Goal: Information Seeking & Learning: Learn about a topic

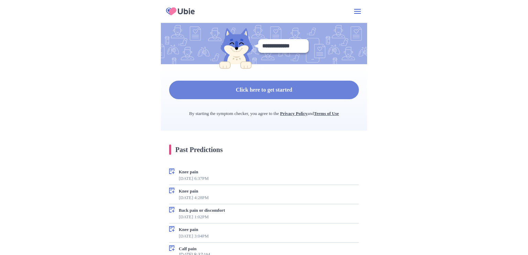
click at [274, 81] on button "Click here to get started" at bounding box center [264, 90] width 190 height 19
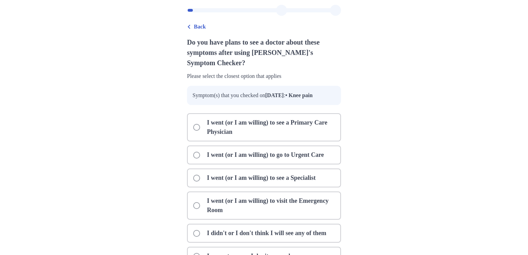
scroll to position [24, 0]
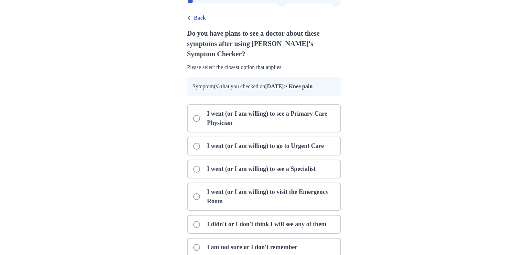
click at [252, 239] on p "I am not sure or I don't remember" at bounding box center [252, 248] width 99 height 18
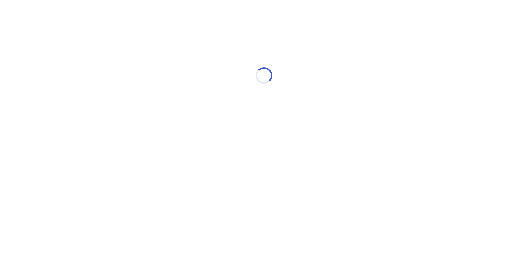
scroll to position [0, 0]
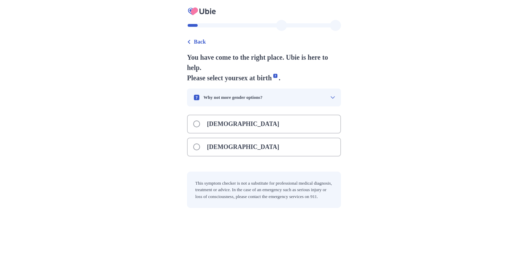
click at [222, 138] on div "[DEMOGRAPHIC_DATA]" at bounding box center [264, 147] width 153 height 18
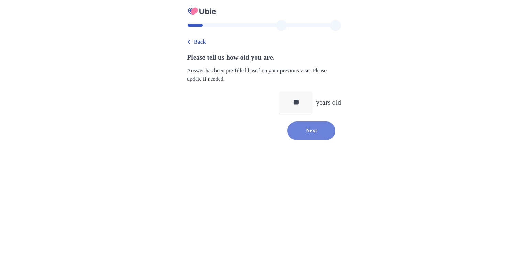
click at [332, 123] on button "Next" at bounding box center [311, 131] width 48 height 19
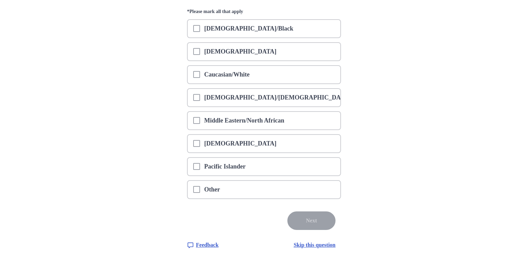
scroll to position [89, 0]
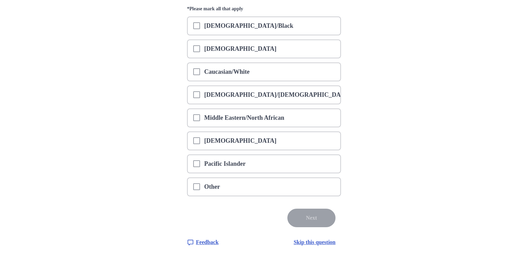
click at [340, 179] on div "Other" at bounding box center [264, 187] width 153 height 18
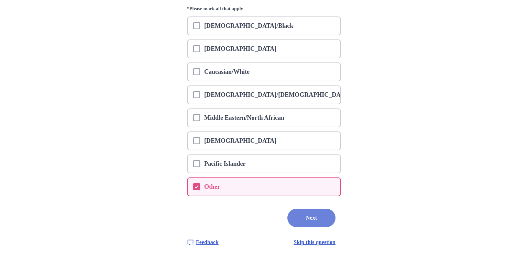
click at [335, 224] on button "Next" at bounding box center [311, 218] width 48 height 19
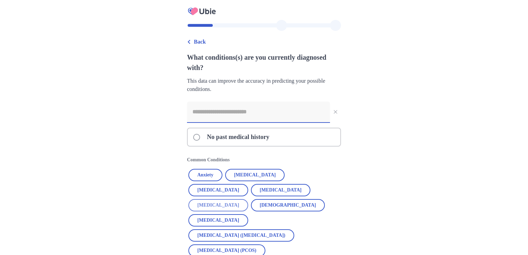
click at [208, 199] on button "[MEDICAL_DATA]" at bounding box center [218, 205] width 60 height 12
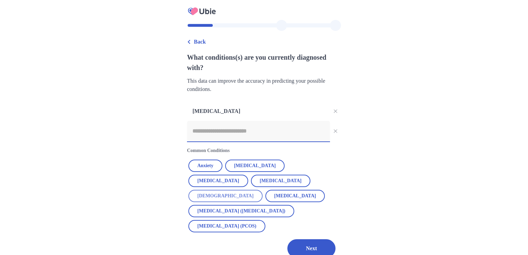
click at [188, 190] on button "[DEMOGRAPHIC_DATA]" at bounding box center [225, 196] width 74 height 12
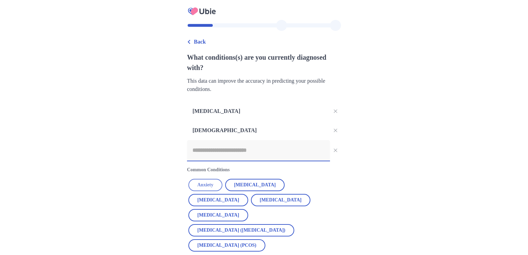
click at [191, 179] on button "Anxiety" at bounding box center [205, 185] width 34 height 12
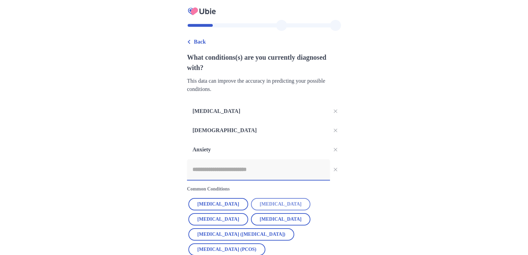
click at [251, 198] on button "[MEDICAL_DATA]" at bounding box center [281, 204] width 60 height 12
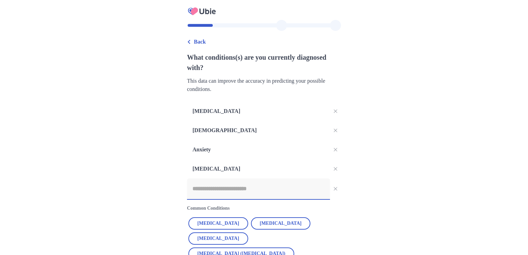
click at [265, 187] on input at bounding box center [258, 189] width 143 height 21
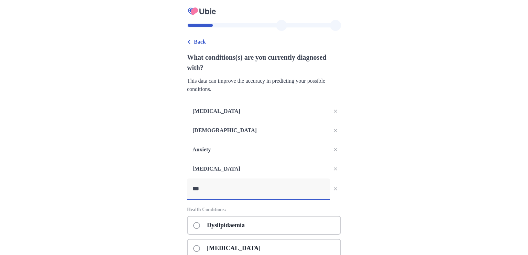
type input "***"
click at [325, 239] on div "[MEDICAL_DATA]" at bounding box center [264, 248] width 154 height 19
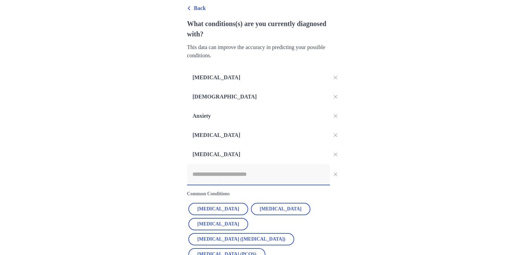
scroll to position [44, 0]
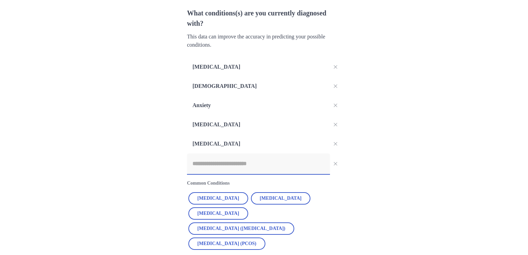
click at [325, 154] on input at bounding box center [258, 164] width 143 height 21
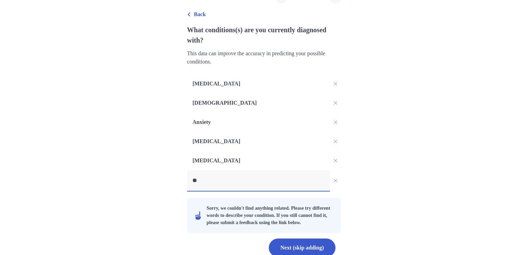
type input "*"
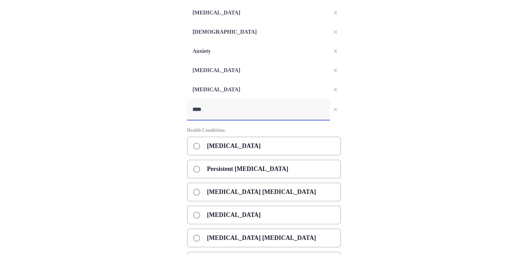
scroll to position [154, 0]
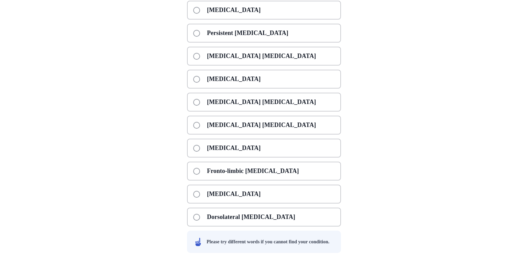
type input "****"
click at [341, 185] on div "[MEDICAL_DATA]" at bounding box center [264, 194] width 154 height 19
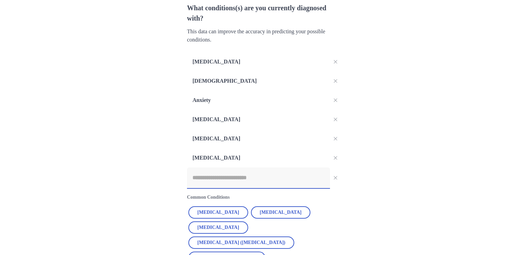
click at [310, 171] on input at bounding box center [258, 178] width 143 height 21
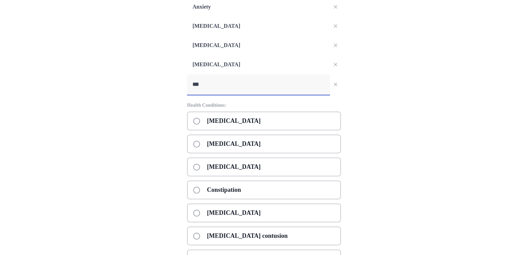
scroll to position [144, 0]
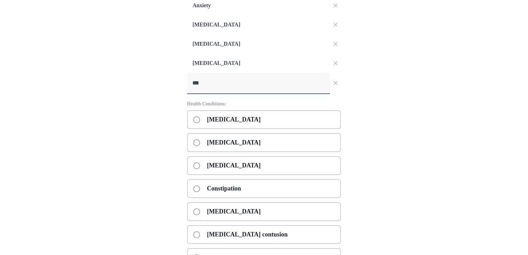
type input "***"
click at [341, 183] on div "Constipation" at bounding box center [264, 188] width 154 height 19
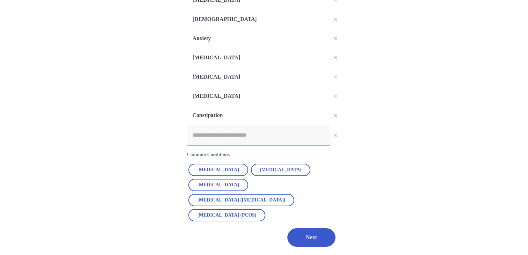
scroll to position [86, 0]
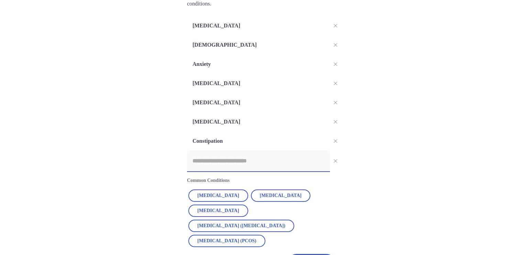
click at [310, 154] on input at bounding box center [258, 161] width 143 height 21
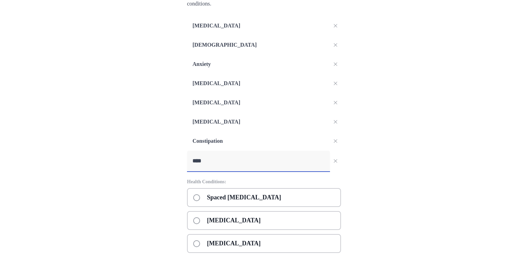
type input "****"
click at [341, 214] on div "[MEDICAL_DATA]" at bounding box center [264, 220] width 154 height 19
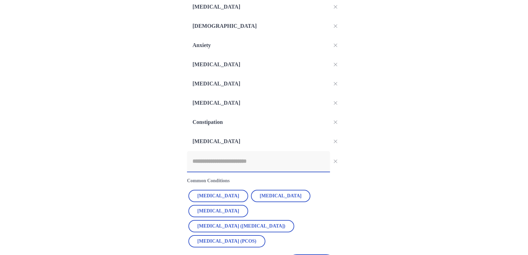
scroll to position [105, 0]
click at [294, 154] on input at bounding box center [258, 161] width 143 height 21
type input "*"
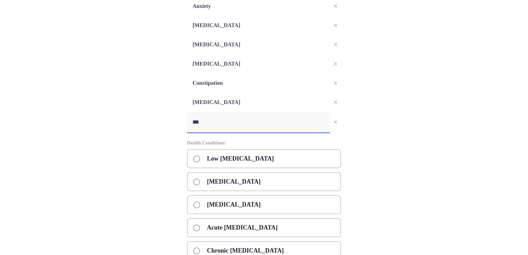
scroll to position [144, 0]
type input "***"
click at [341, 177] on div "[MEDICAL_DATA]" at bounding box center [264, 181] width 154 height 19
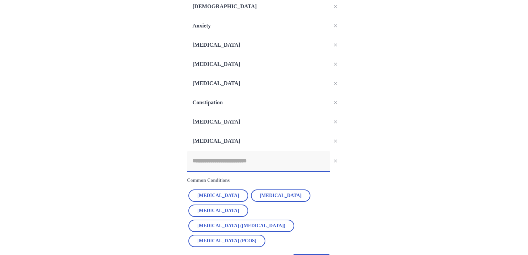
click at [300, 151] on input at bounding box center [258, 161] width 143 height 21
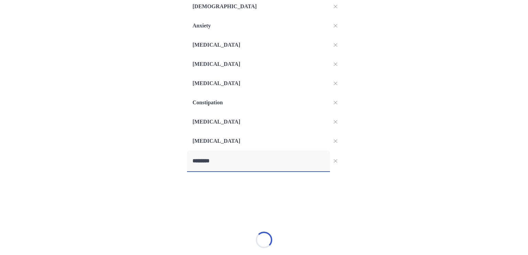
type input "*********"
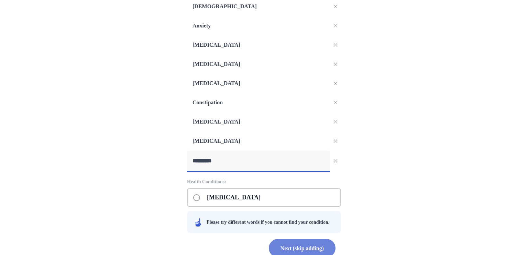
click at [335, 242] on button "Next (skip adding)" at bounding box center [302, 248] width 67 height 19
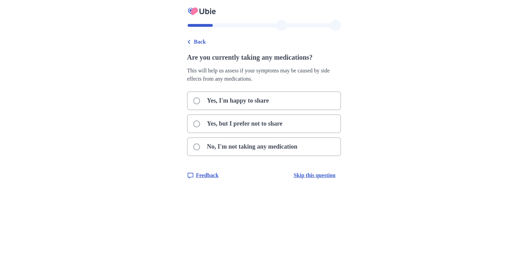
click at [276, 128] on p "Yes, but I prefer not to share" at bounding box center [245, 124] width 84 height 18
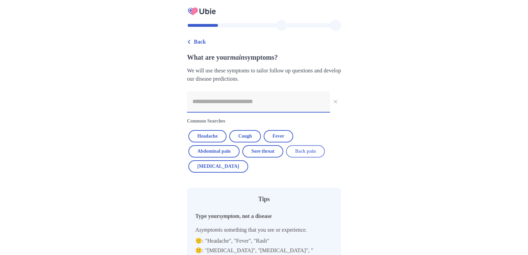
click at [286, 148] on button "Back pain" at bounding box center [305, 151] width 38 height 12
type input "*********"
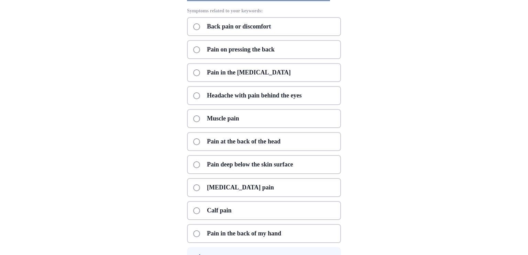
scroll to position [132, 0]
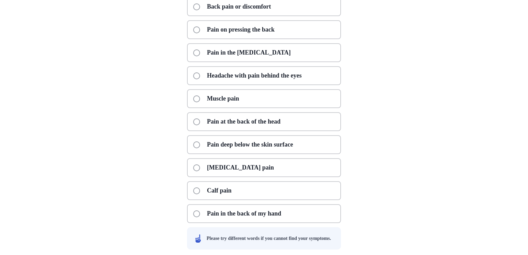
click at [341, 190] on div "Calf pain" at bounding box center [264, 190] width 154 height 19
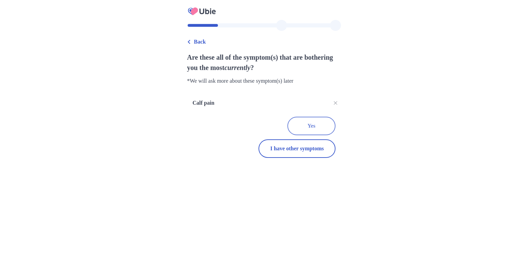
click at [335, 128] on button "Yes" at bounding box center [311, 126] width 48 height 19
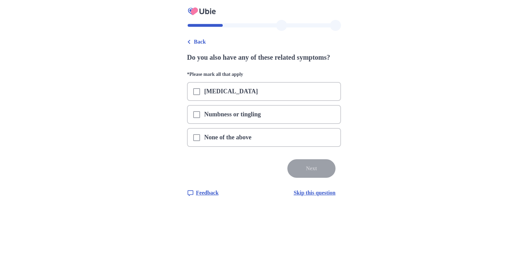
click at [321, 94] on div "[MEDICAL_DATA]" at bounding box center [264, 92] width 153 height 18
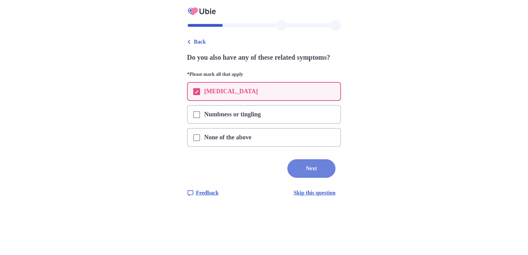
click at [335, 167] on button "Next" at bounding box center [311, 168] width 48 height 19
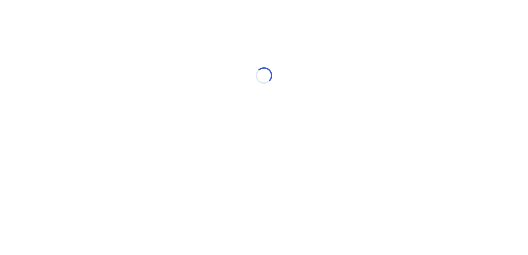
select select "*"
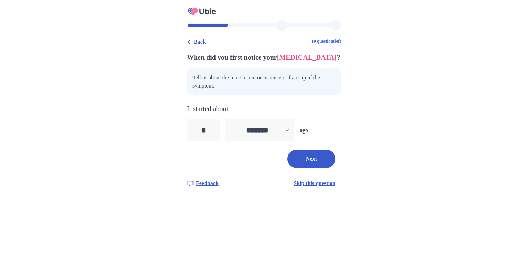
type input "*"
click at [250, 129] on select "******* ****** ******* ******** *******" at bounding box center [259, 131] width 69 height 22
select select "*"
click at [225, 120] on select "******* ****** ******* ******** *******" at bounding box center [259, 131] width 69 height 22
click at [335, 163] on button "Next" at bounding box center [311, 159] width 48 height 19
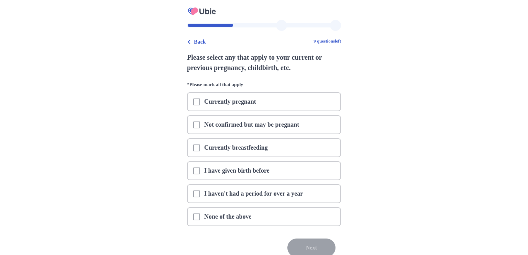
click at [264, 216] on div "None of the above" at bounding box center [264, 217] width 153 height 18
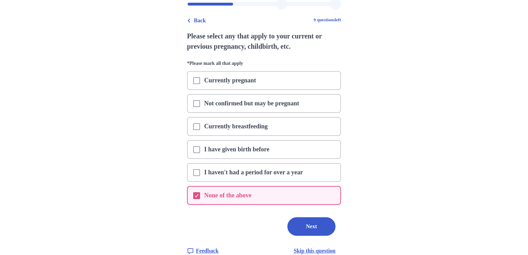
scroll to position [30, 0]
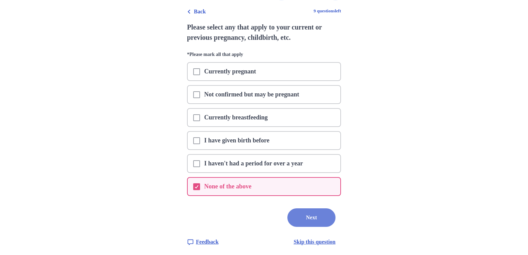
click at [335, 213] on button "Next" at bounding box center [311, 218] width 48 height 19
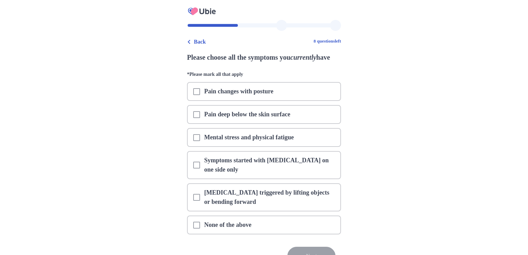
click at [311, 193] on p "[MEDICAL_DATA] triggered by lifting objects or bending forward" at bounding box center [270, 197] width 140 height 27
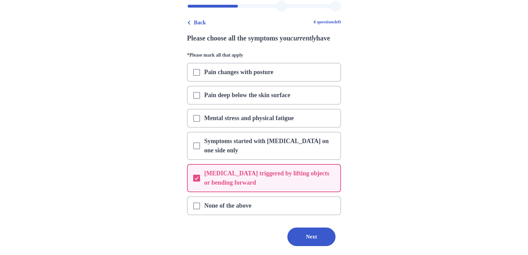
scroll to position [19, 0]
click at [316, 197] on div "None of the above" at bounding box center [264, 206] width 153 height 18
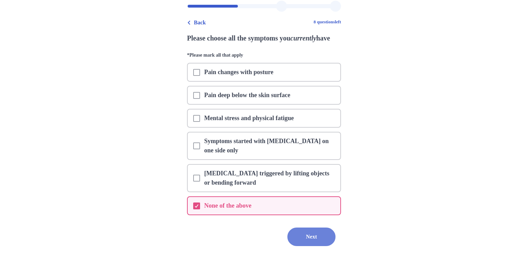
click at [331, 231] on button "Next" at bounding box center [311, 237] width 48 height 19
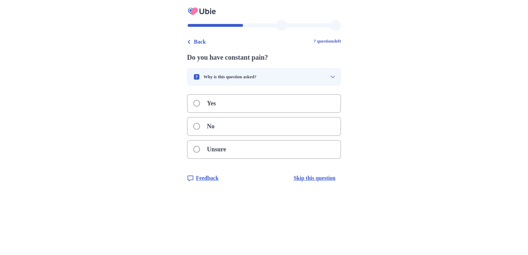
click at [333, 104] on div "Yes" at bounding box center [264, 104] width 153 height 18
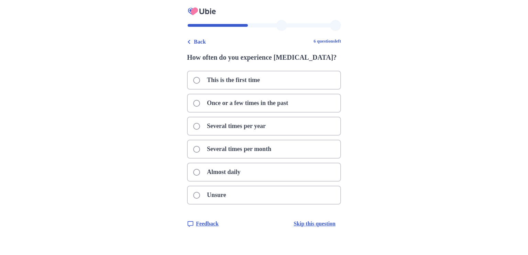
click at [304, 173] on div "Almost daily" at bounding box center [264, 173] width 153 height 18
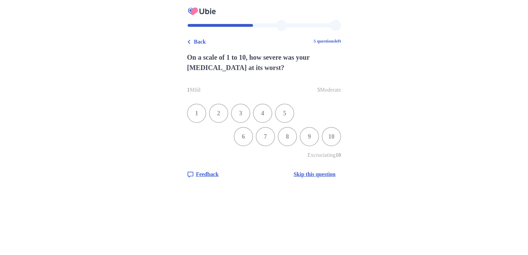
click at [340, 137] on div "10" at bounding box center [331, 137] width 18 height 18
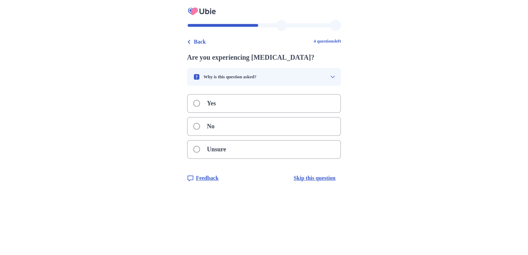
click at [338, 110] on div "Yes" at bounding box center [264, 104] width 153 height 18
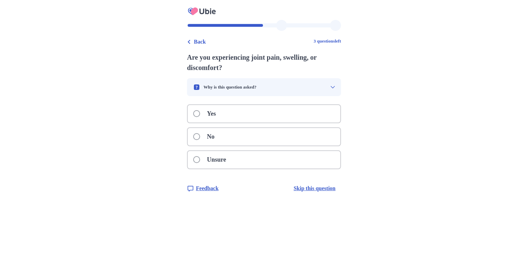
click at [305, 155] on div "Unsure" at bounding box center [264, 160] width 153 height 18
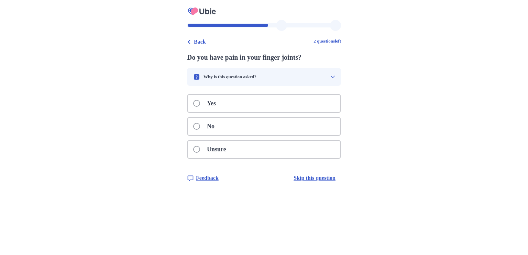
click at [340, 107] on div "Yes" at bounding box center [264, 104] width 153 height 18
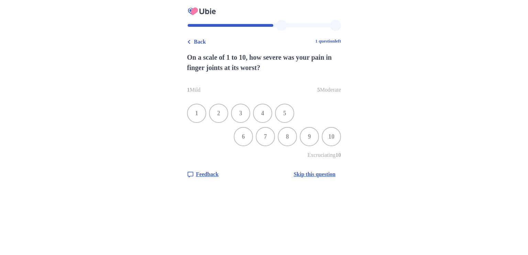
click at [340, 140] on div "10" at bounding box center [331, 137] width 18 height 18
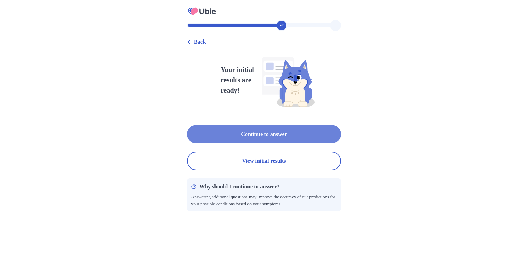
click at [341, 140] on button "Continue to answer" at bounding box center [264, 134] width 154 height 19
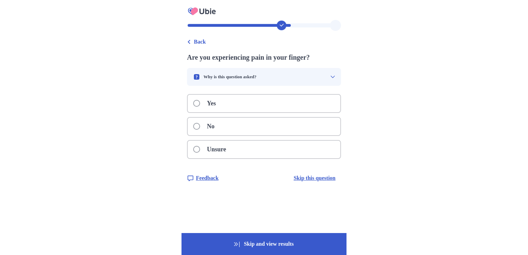
click at [334, 109] on div "Yes" at bounding box center [264, 104] width 153 height 18
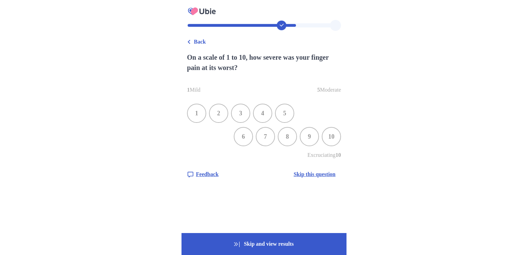
click at [340, 143] on div "10" at bounding box center [331, 137] width 18 height 18
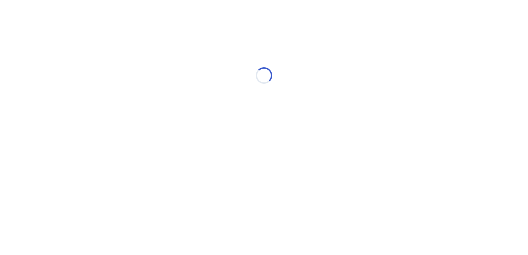
select select "*"
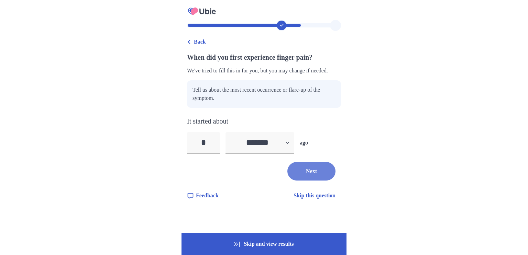
click at [335, 170] on button "Next" at bounding box center [311, 171] width 48 height 19
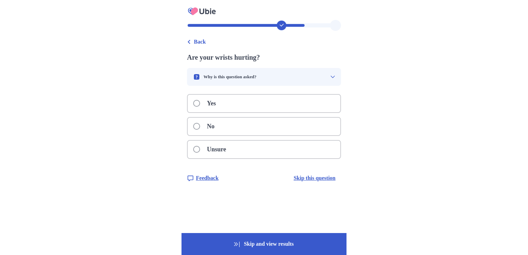
click at [340, 109] on div "Yes" at bounding box center [264, 104] width 153 height 18
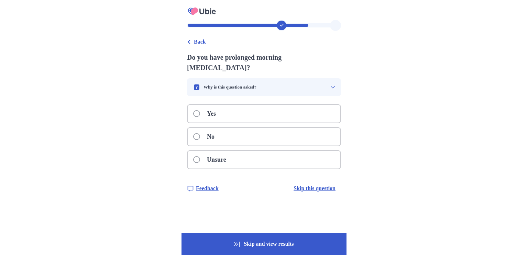
click at [340, 110] on div "Yes" at bounding box center [264, 114] width 153 height 18
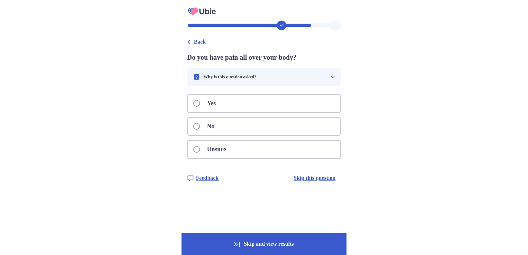
click at [340, 105] on div "Yes" at bounding box center [264, 104] width 153 height 18
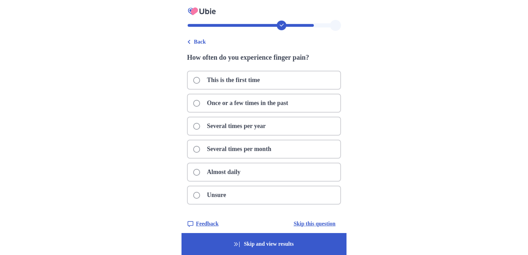
click at [312, 176] on div "Almost daily" at bounding box center [264, 173] width 153 height 18
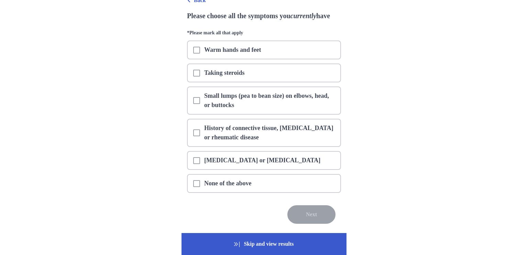
scroll to position [42, 0]
click at [322, 162] on div "[MEDICAL_DATA] or [MEDICAL_DATA]" at bounding box center [264, 161] width 153 height 18
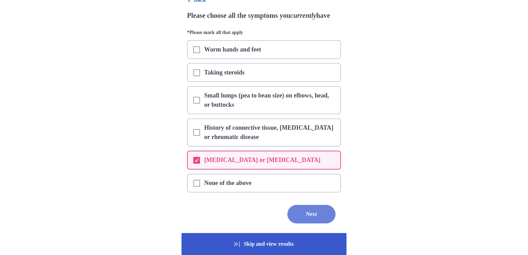
click at [331, 217] on button "Next" at bounding box center [311, 214] width 48 height 19
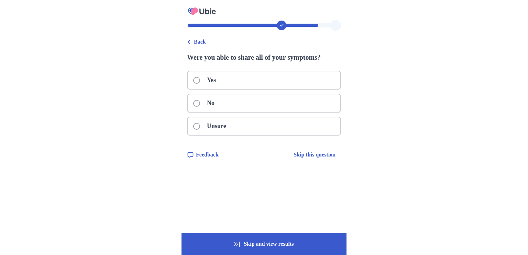
click at [339, 109] on div "No" at bounding box center [264, 103] width 153 height 18
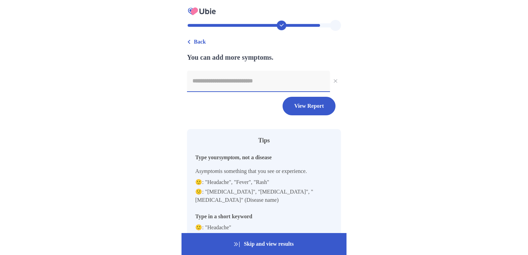
click at [261, 91] on input at bounding box center [258, 81] width 143 height 21
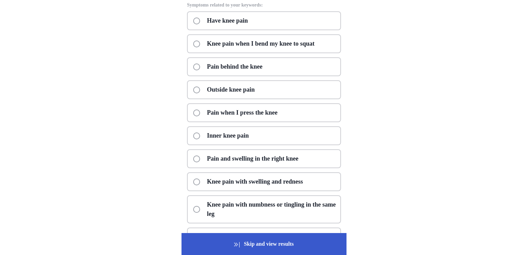
scroll to position [122, 0]
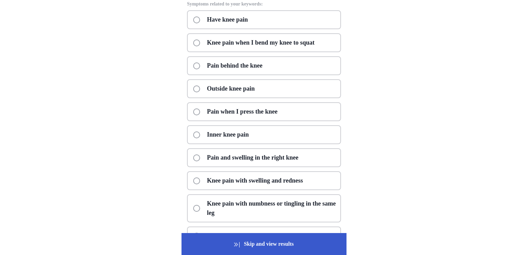
type input "*********"
click at [327, 19] on div "Have knee pain" at bounding box center [264, 19] width 154 height 19
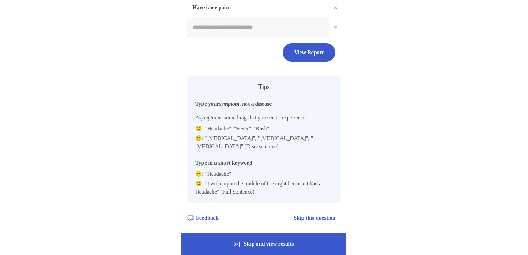
scroll to position [65, 0]
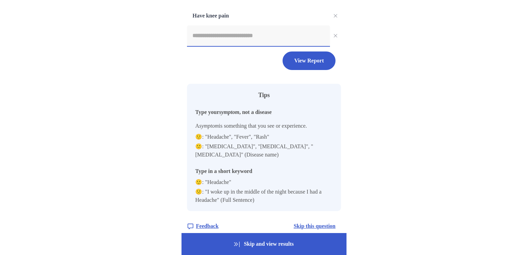
click at [275, 44] on input at bounding box center [258, 35] width 143 height 21
type input "*"
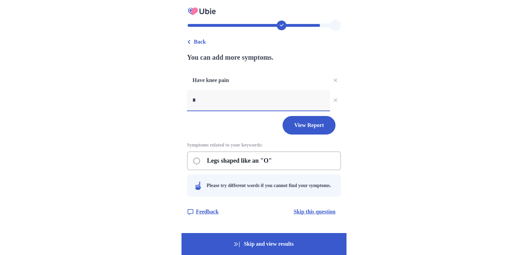
scroll to position [0, 0]
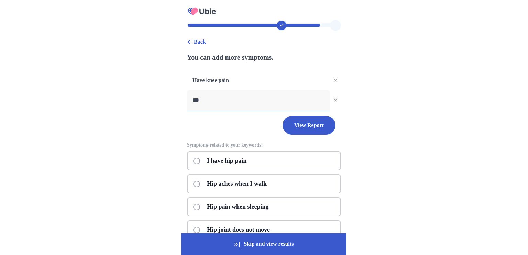
type input "***"
click at [261, 160] on div "I have hip pain" at bounding box center [264, 161] width 154 height 19
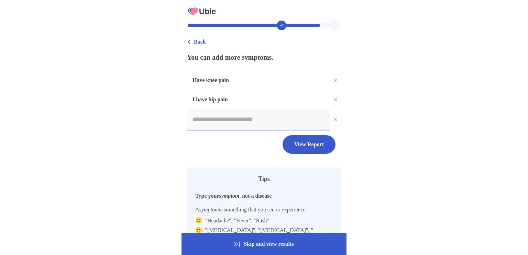
click at [285, 122] on input at bounding box center [258, 119] width 143 height 21
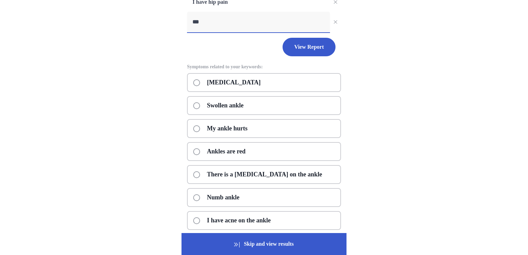
scroll to position [99, 0]
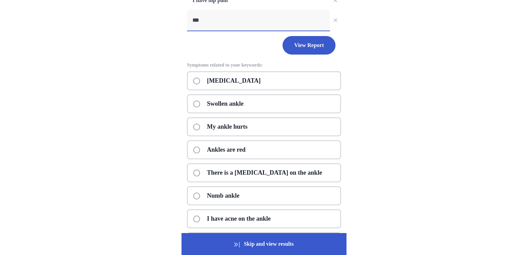
type input "***"
click at [313, 127] on div "My ankle hurts" at bounding box center [264, 127] width 154 height 19
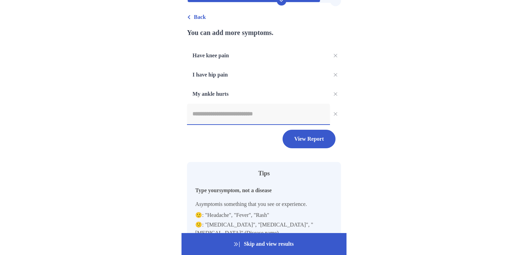
scroll to position [24, 0]
click at [289, 117] on input at bounding box center [258, 114] width 143 height 21
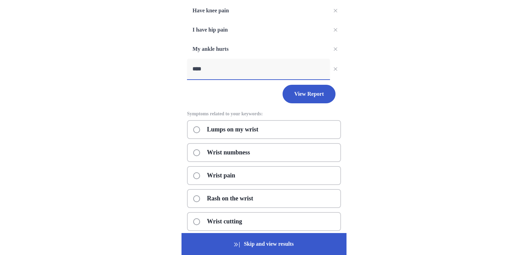
scroll to position [73, 0]
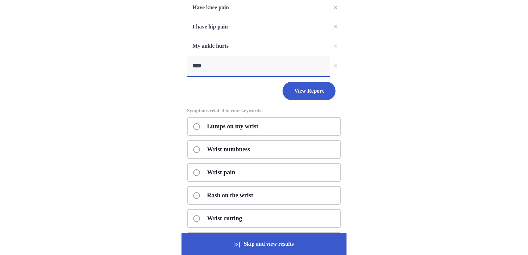
type input "****"
click at [341, 167] on div "Wrist pain" at bounding box center [264, 172] width 154 height 19
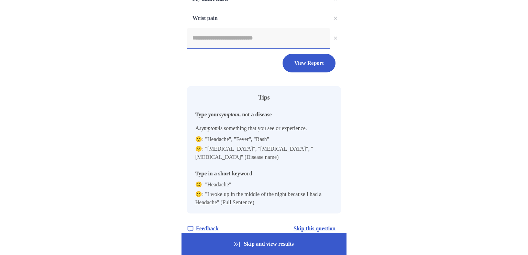
scroll to position [122, 0]
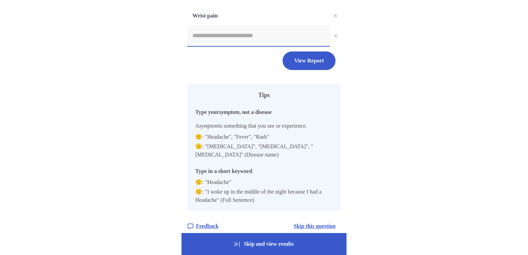
click at [316, 244] on p "Skip and view results" at bounding box center [263, 244] width 165 height 22
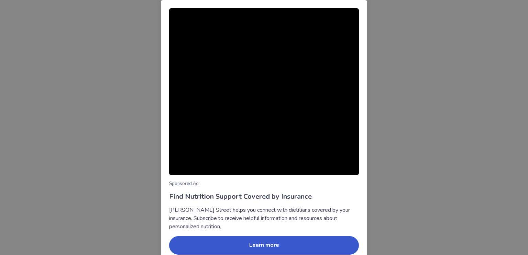
click at [169, 236] on button "Learn more" at bounding box center [264, 245] width 190 height 19
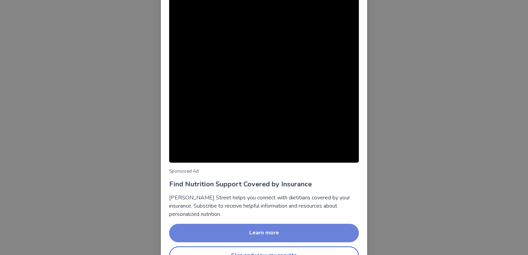
scroll to position [30, 0]
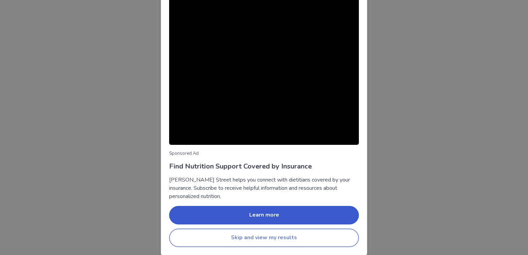
click at [347, 245] on button "Skip and view my results" at bounding box center [264, 238] width 190 height 19
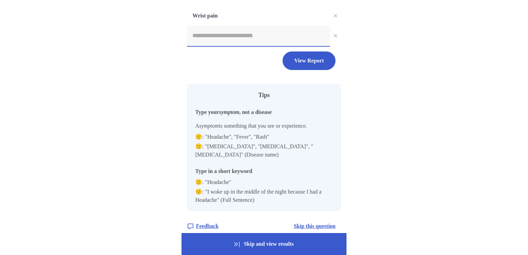
scroll to position [0, 0]
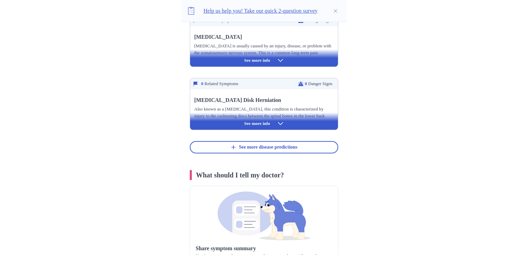
scroll to position [336, 0]
click at [338, 143] on button "See more disease predictions" at bounding box center [264, 147] width 148 height 12
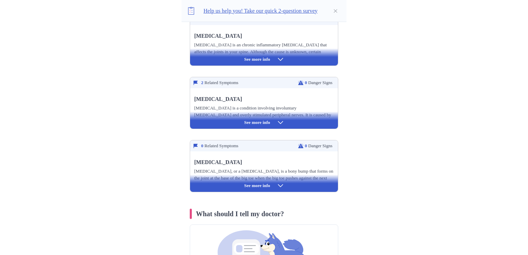
scroll to position [467, 0]
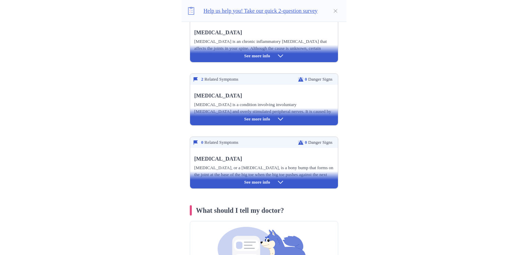
click at [334, 165] on p "[MEDICAL_DATA], or a [MEDICAL_DATA], is a bony bump that forms on the joint at …" at bounding box center [264, 178] width 140 height 27
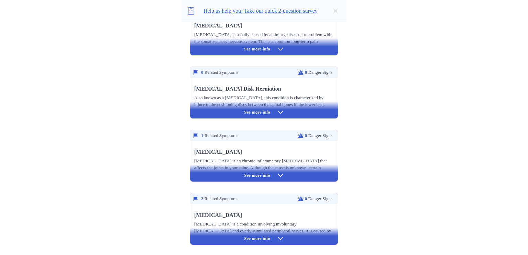
scroll to position [348, 0]
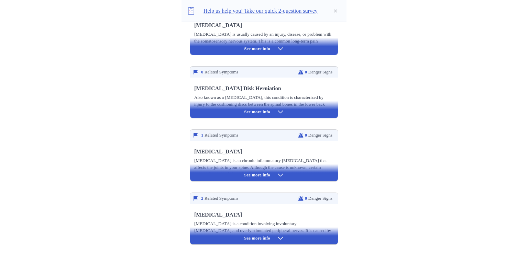
click at [338, 227] on div "See more info" at bounding box center [264, 235] width 148 height 17
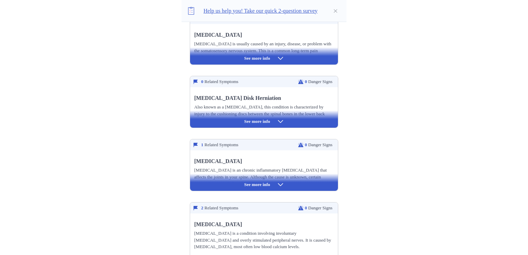
scroll to position [336, 0]
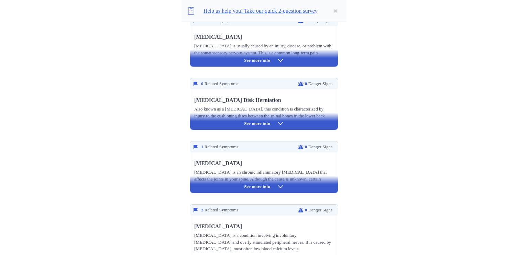
click at [338, 176] on div "See more info" at bounding box center [264, 184] width 148 height 17
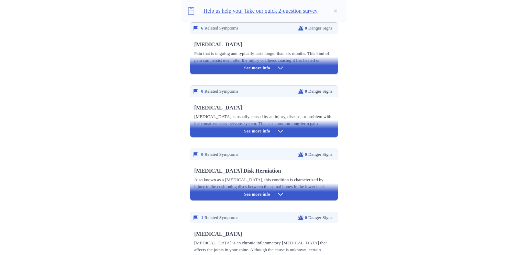
scroll to position [264, 0]
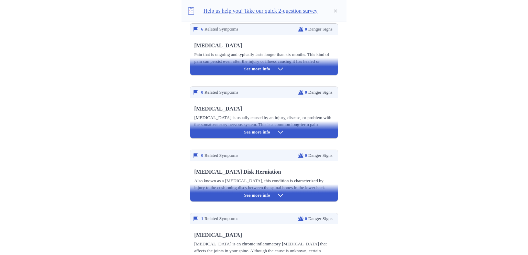
click at [338, 185] on div "See more info" at bounding box center [264, 193] width 148 height 17
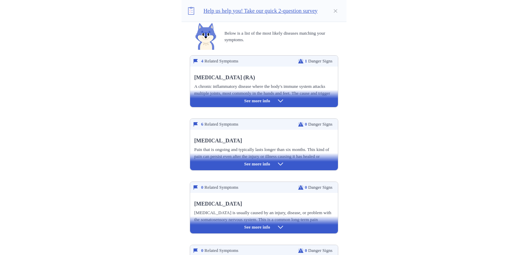
scroll to position [165, 0]
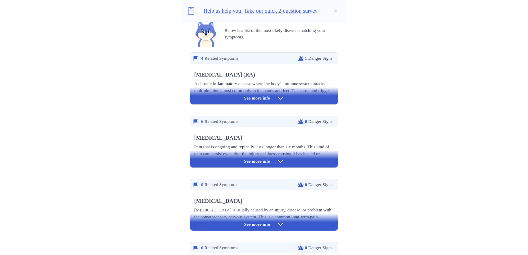
click at [334, 208] on p "[MEDICAL_DATA] is usually caused by an injury, disease, or problem with the som…" at bounding box center [264, 247] width 140 height 80
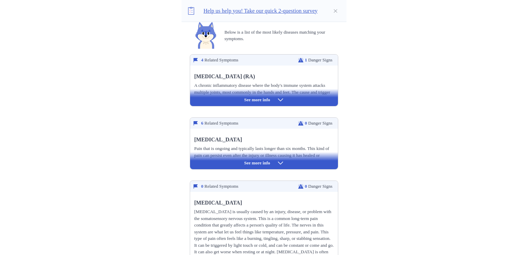
scroll to position [164, 0]
click at [338, 153] on div "See more info" at bounding box center [264, 160] width 148 height 17
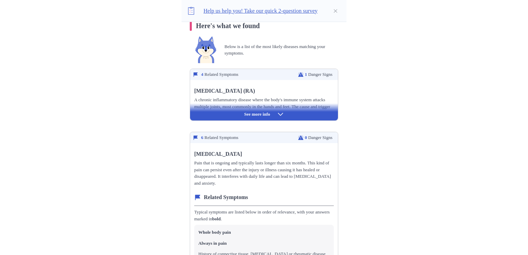
scroll to position [147, 0]
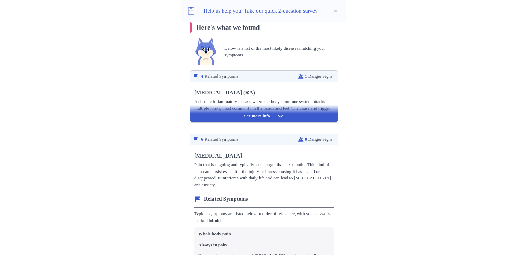
click at [338, 105] on div "See more info" at bounding box center [264, 113] width 148 height 17
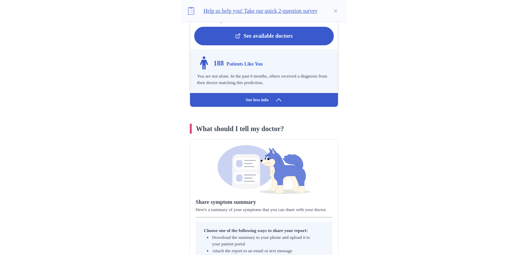
scroll to position [4014, 0]
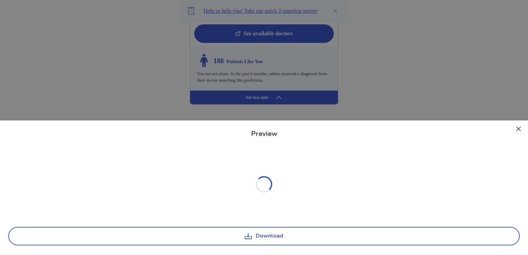
scroll to position [0, 0]
click at [344, 235] on button "Download" at bounding box center [263, 236] width 511 height 19
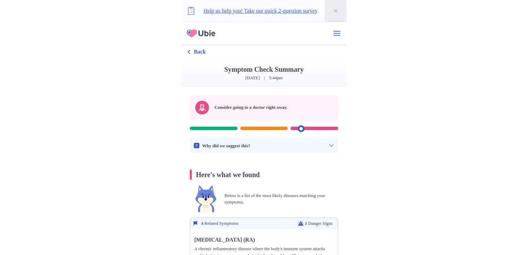
click at [346, 14] on button "Close" at bounding box center [335, 11] width 22 height 22
